Goal: Check status

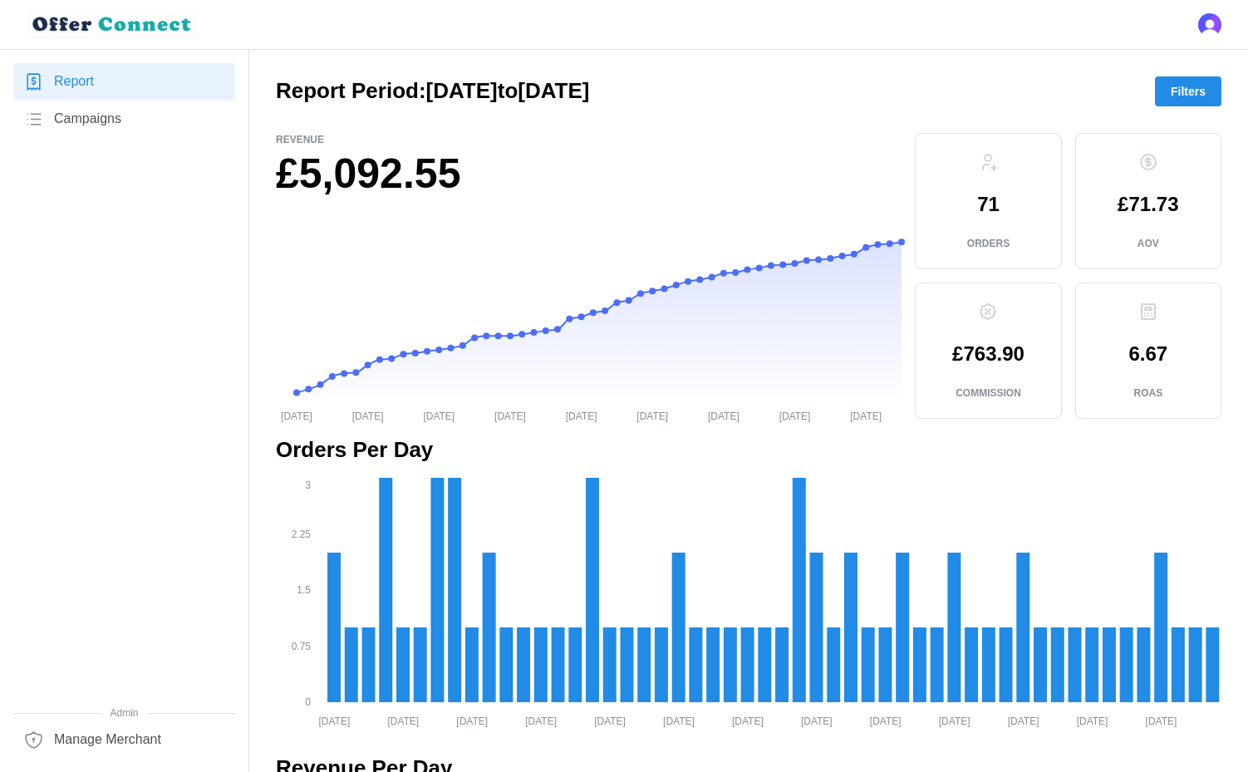
click at [1175, 86] on span "Filters" at bounding box center [1188, 91] width 35 height 28
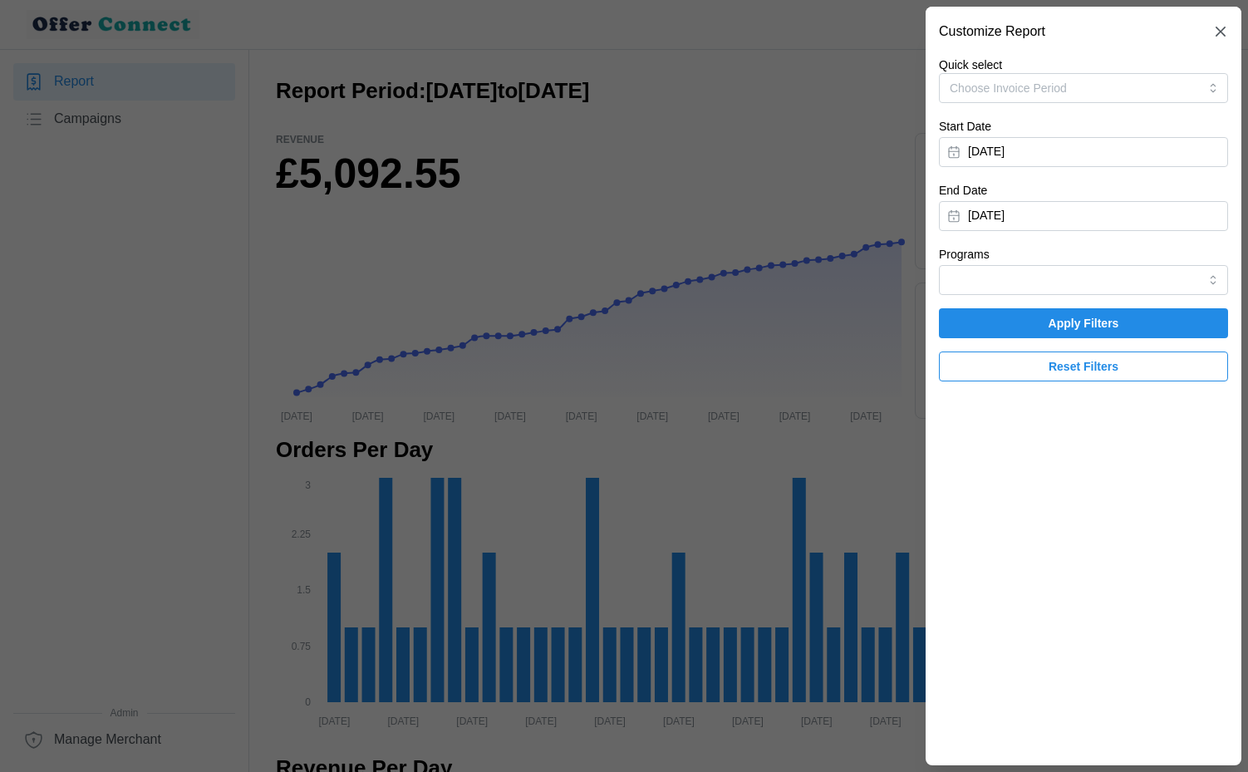
click at [1064, 165] on button "[DATE]" at bounding box center [1083, 152] width 289 height 30
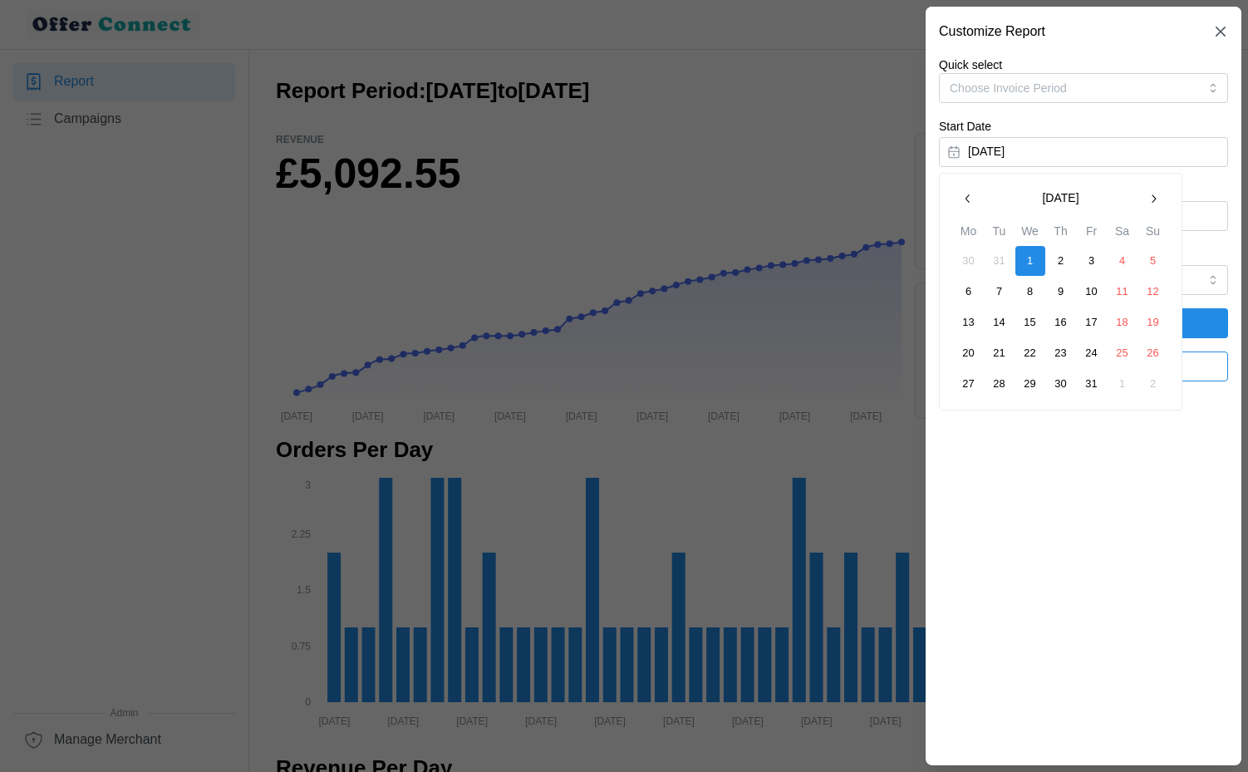
click at [1155, 195] on icon "button" at bounding box center [1153, 198] width 13 height 13
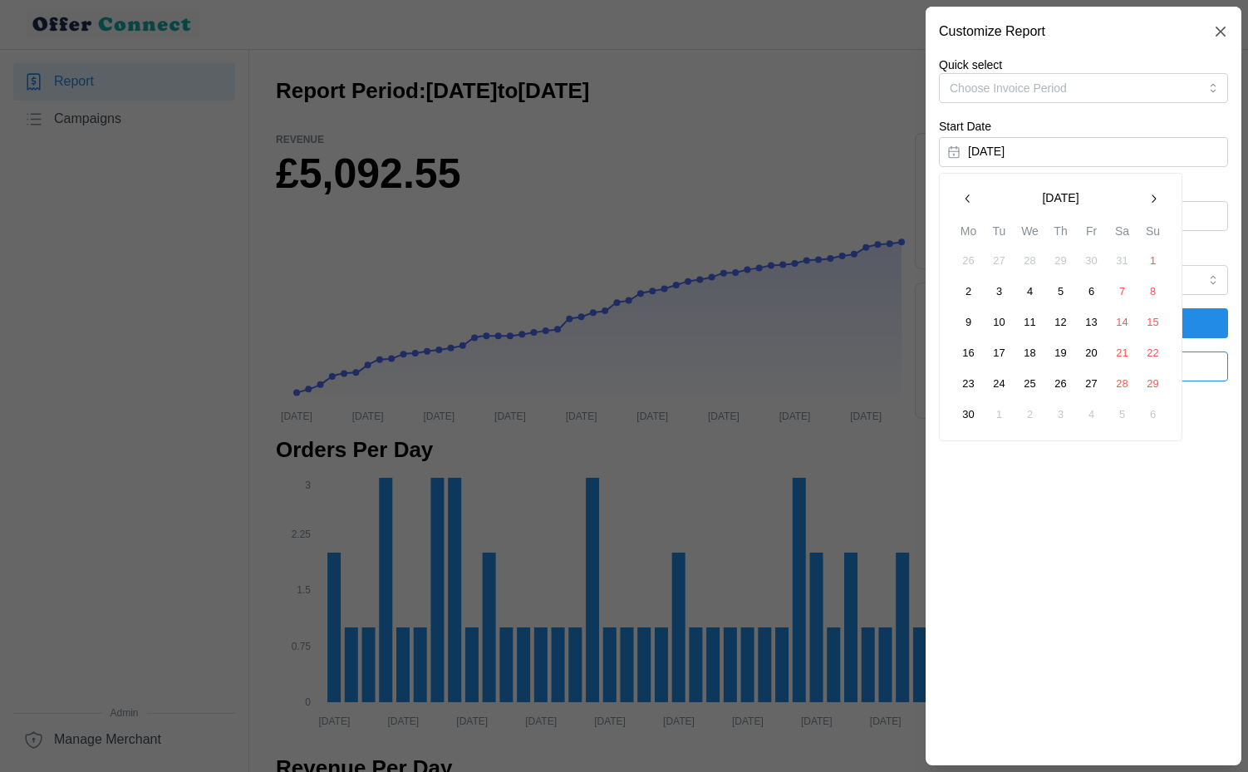
click at [1155, 195] on icon "button" at bounding box center [1153, 198] width 13 height 13
click at [1087, 264] on button "1" at bounding box center [1092, 261] width 30 height 30
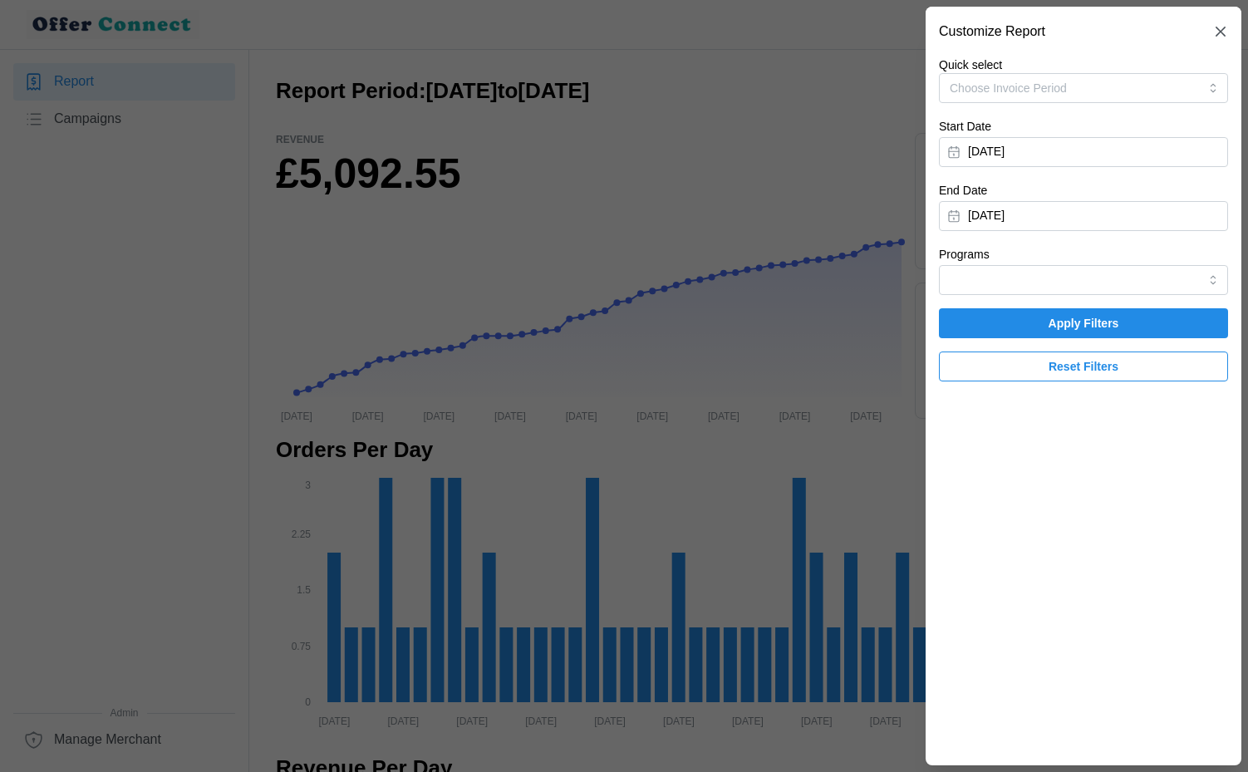
click at [1167, 216] on button "[DATE]" at bounding box center [1083, 216] width 289 height 30
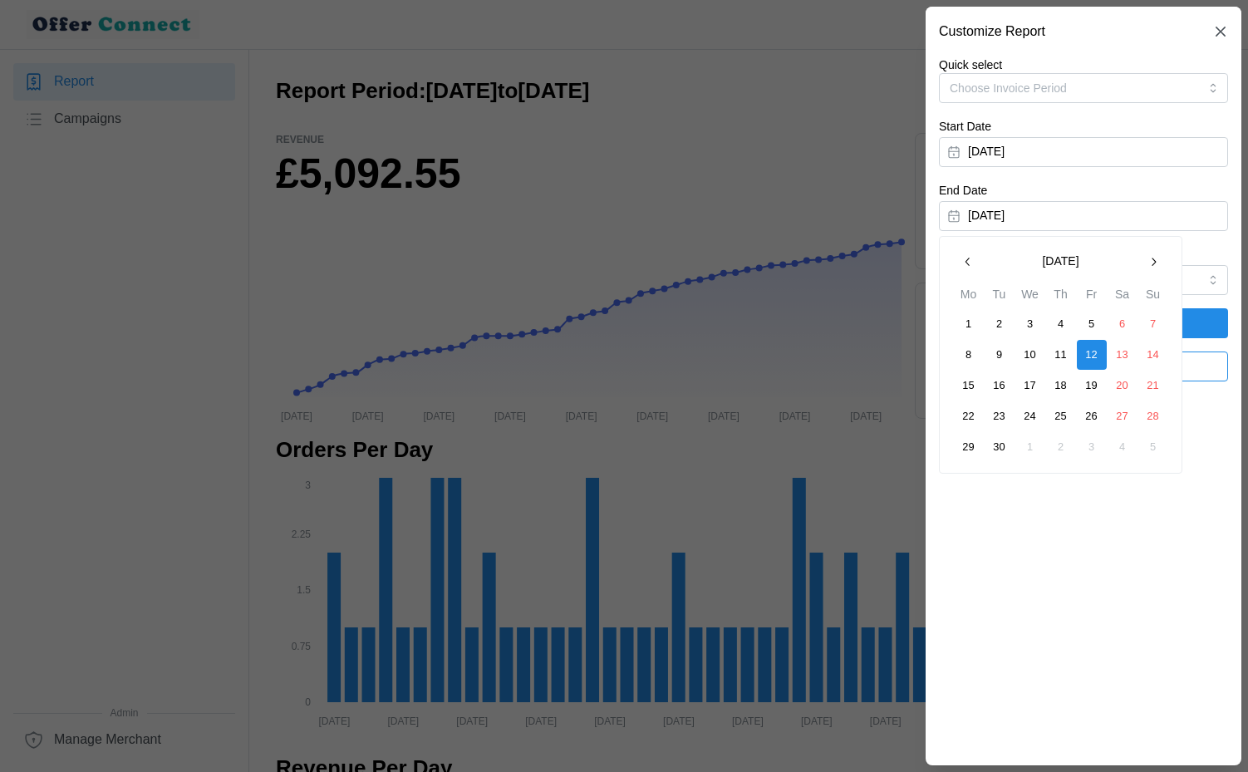
click at [971, 261] on icon "button" at bounding box center [967, 261] width 13 height 13
click at [1153, 445] on button "31" at bounding box center [1153, 447] width 30 height 30
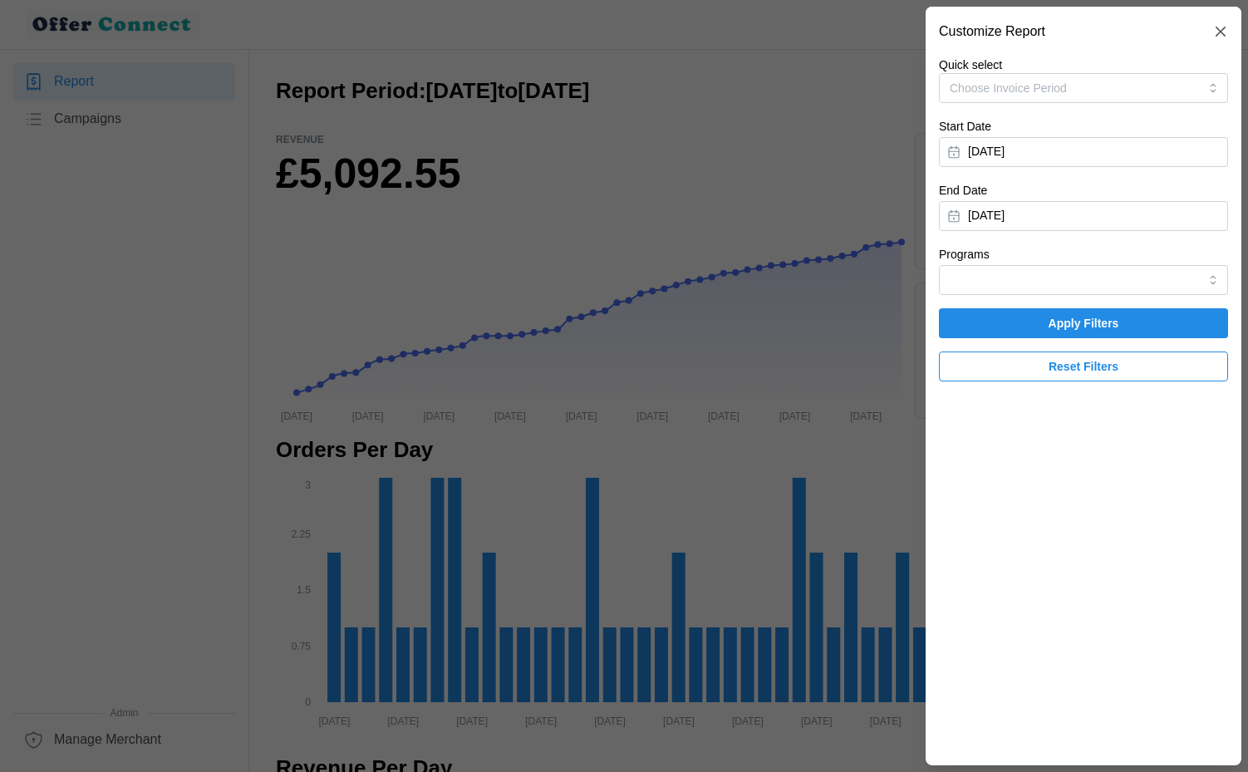
click at [1088, 317] on span "Apply Filters" at bounding box center [1084, 323] width 71 height 28
